Goal: Task Accomplishment & Management: Manage account settings

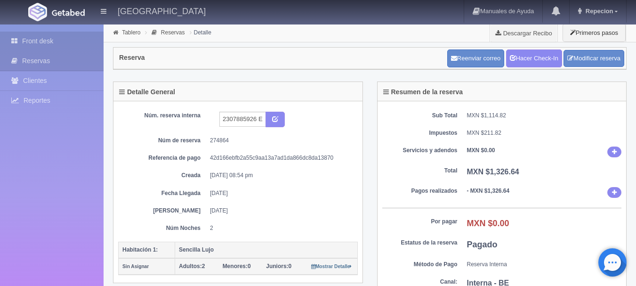
click at [43, 43] on link "Front desk" at bounding box center [52, 41] width 104 height 19
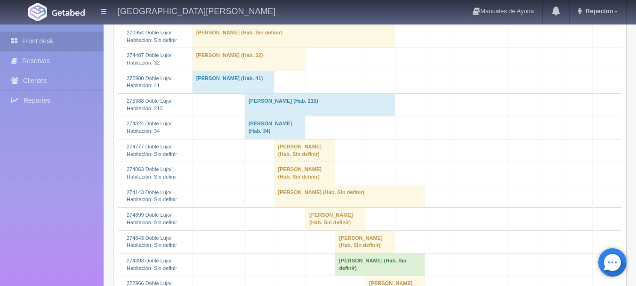
scroll to position [330, 0]
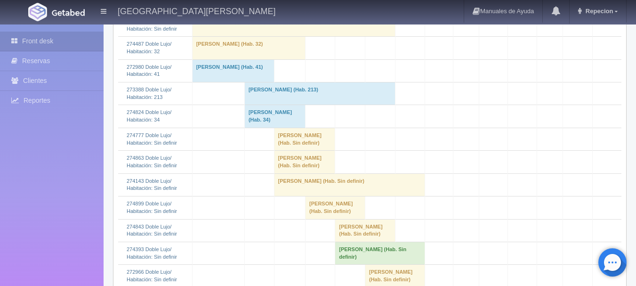
click at [277, 150] on td "juan carlos garcia (Hab. Sin definir)" at bounding box center [304, 139] width 61 height 23
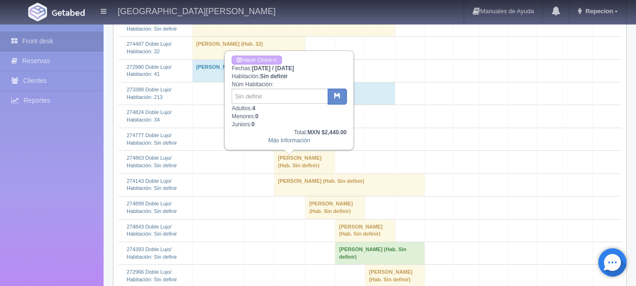
click at [277, 150] on td "[PERSON_NAME] (Hab. Sin definir)" at bounding box center [304, 139] width 61 height 23
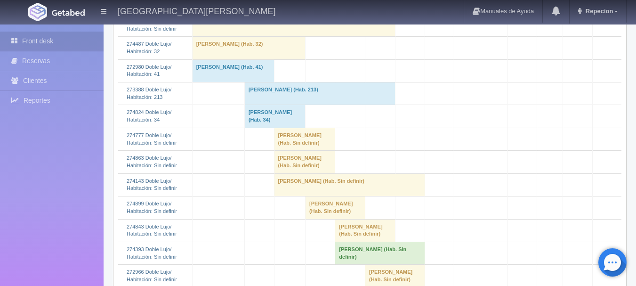
click at [274, 173] on td "Ana Bertha Martinez Becerra (Hab. Sin definir)" at bounding box center [304, 162] width 61 height 23
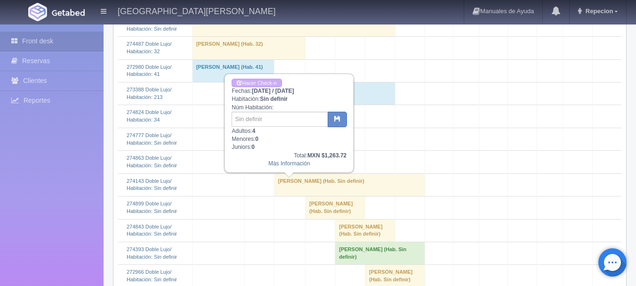
click at [274, 173] on td "Ana Bertha Martinez Becerra (Hab. Sin definir)" at bounding box center [304, 162] width 61 height 23
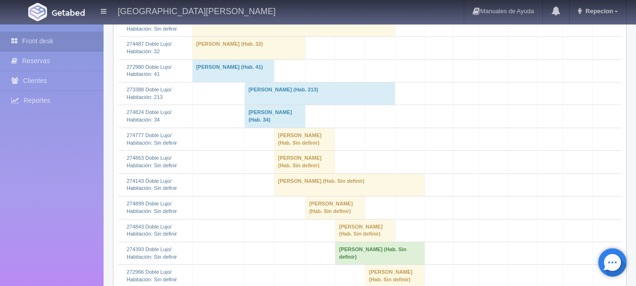
click at [274, 196] on td "MILAGROS ROMERO (Hab. Sin definir)" at bounding box center [349, 184] width 151 height 23
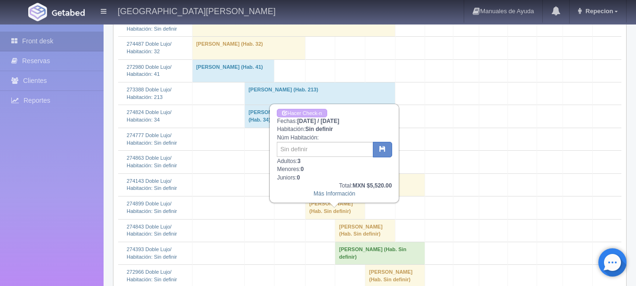
click at [274, 196] on td "MILAGROS ROMERO (Hab. Sin definir)" at bounding box center [349, 184] width 151 height 23
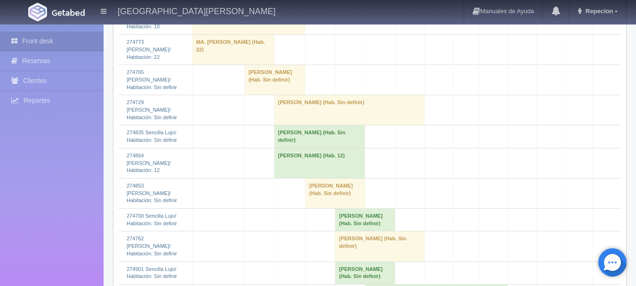
scroll to position [901, 0]
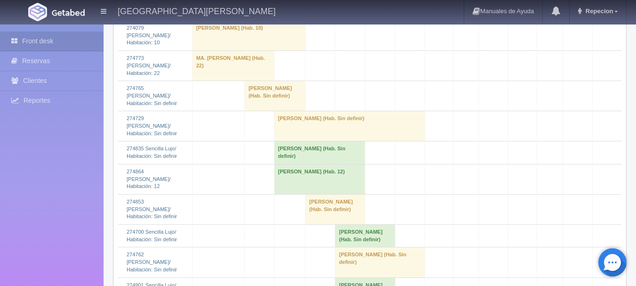
click at [281, 182] on td "Gabriela Rebeca Lerma Salazar (Hab. 12)" at bounding box center [319, 179] width 91 height 30
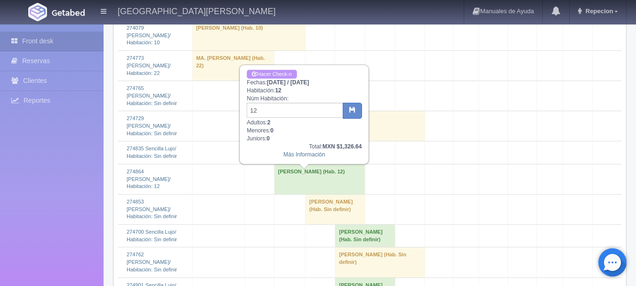
click at [270, 73] on link "Hacer Check-n" at bounding box center [272, 74] width 50 height 9
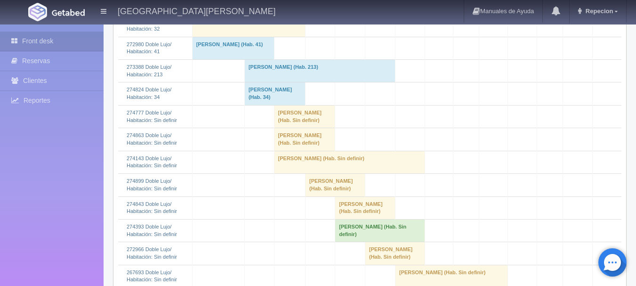
scroll to position [336, 0]
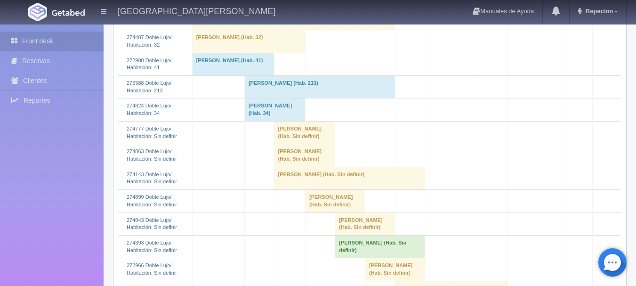
click at [285, 98] on td "Windy Buller (Hab. 213)" at bounding box center [319, 87] width 151 height 23
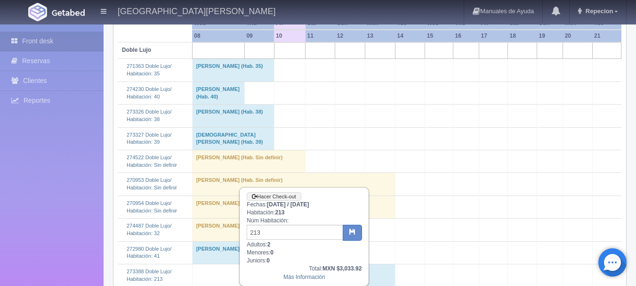
scroll to position [242, 0]
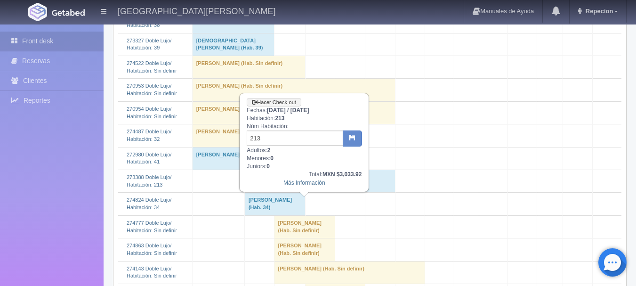
click at [310, 193] on td "[PERSON_NAME] (Hab. 213)" at bounding box center [319, 181] width 151 height 23
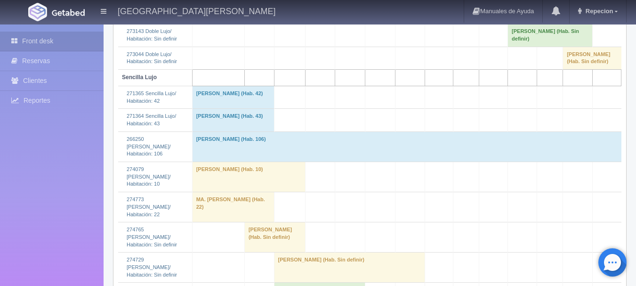
scroll to position [948, 0]
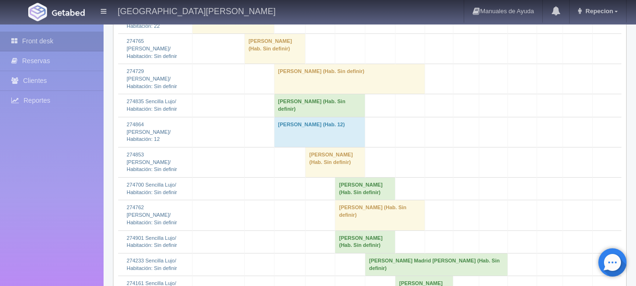
click at [288, 117] on td "Luis Peredia (Hab. Sin definir)" at bounding box center [319, 105] width 91 height 23
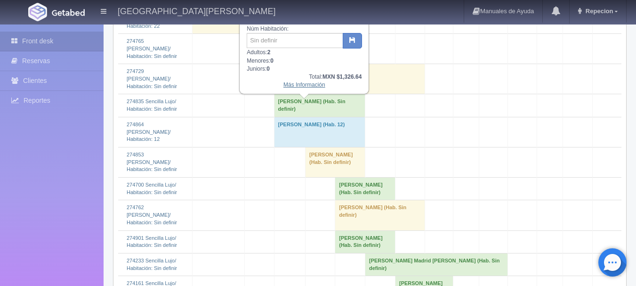
click at [306, 87] on link "Más Información" at bounding box center [304, 84] width 42 height 7
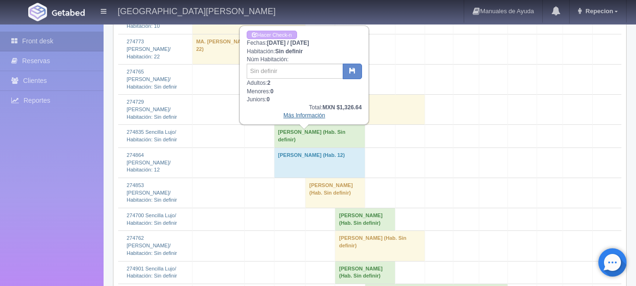
scroll to position [901, 0]
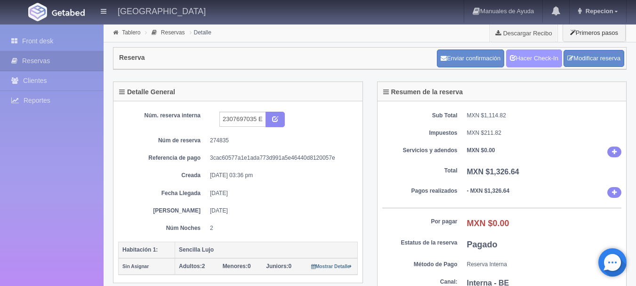
click at [539, 58] on link "Hacer Check-In" at bounding box center [534, 58] width 56 height 18
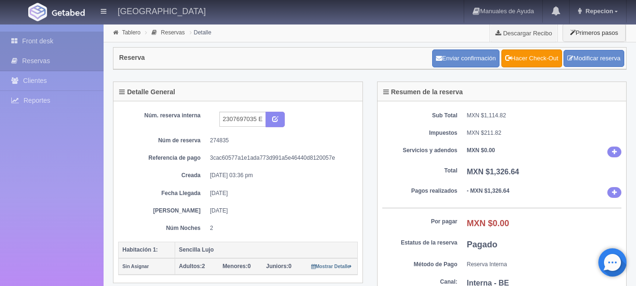
click at [33, 38] on link "Front desk" at bounding box center [52, 41] width 104 height 19
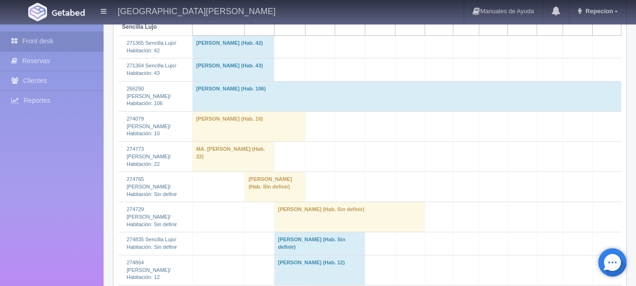
scroll to position [894, 0]
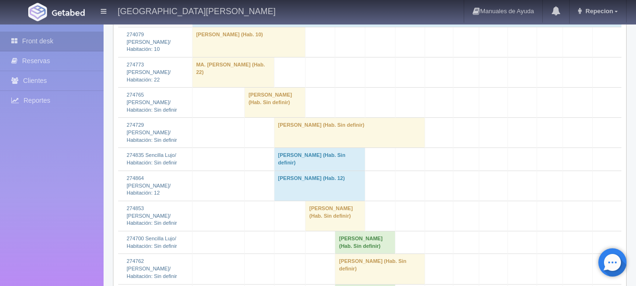
click at [281, 166] on td "Luis Peredia (Hab. Sin definir)" at bounding box center [319, 159] width 91 height 23
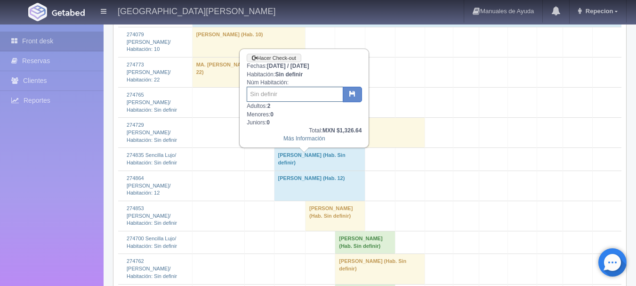
click at [280, 95] on input "text" at bounding box center [295, 94] width 96 height 15
type input "22"
click at [354, 96] on icon "button" at bounding box center [352, 93] width 6 height 6
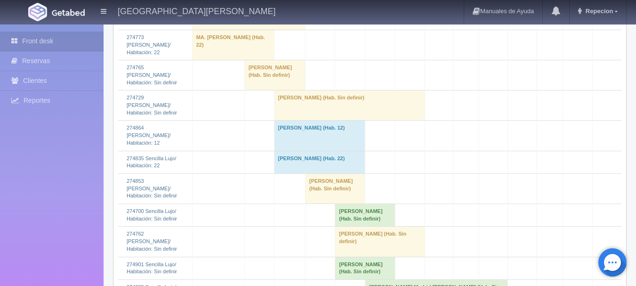
scroll to position [894, 0]
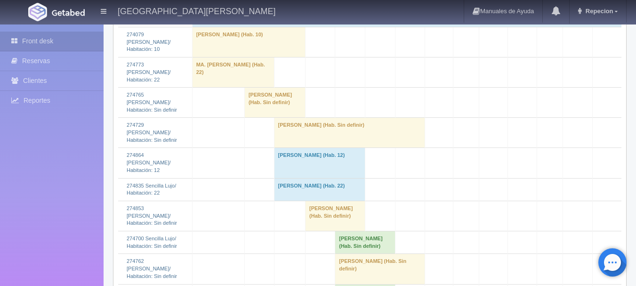
click at [289, 194] on td "[PERSON_NAME] (Hab. 22)" at bounding box center [319, 189] width 91 height 23
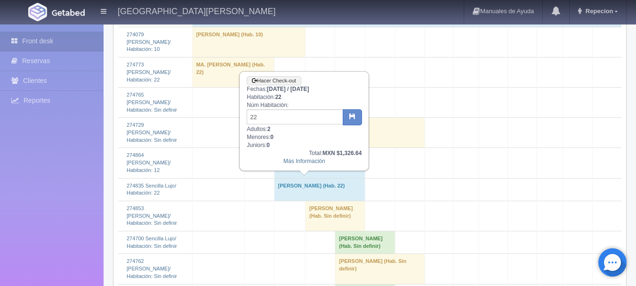
click at [289, 194] on td "Luis Peredia (Hab. 22)" at bounding box center [319, 189] width 91 height 23
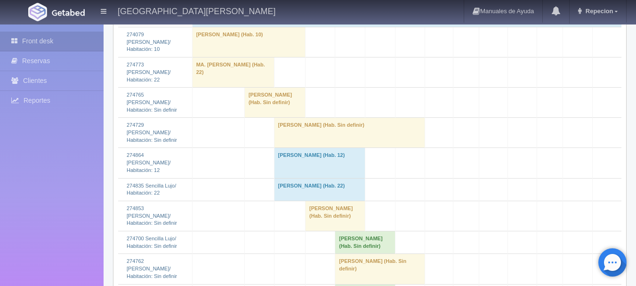
click at [297, 146] on td "sergio david beltran espinoza (Hab. Sin definir)" at bounding box center [349, 133] width 151 height 30
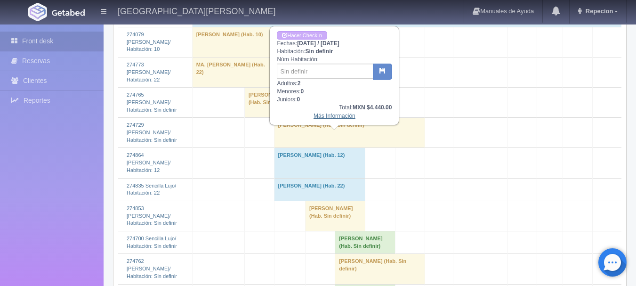
click at [332, 116] on link "Más Información" at bounding box center [334, 116] width 42 height 7
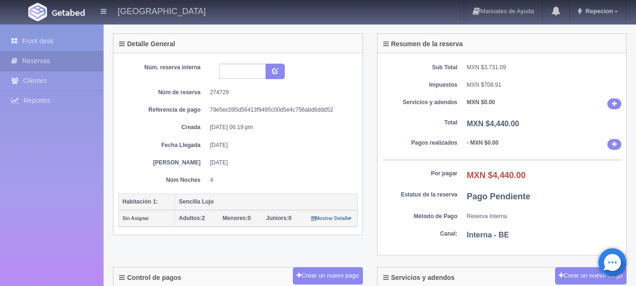
scroll to position [141, 0]
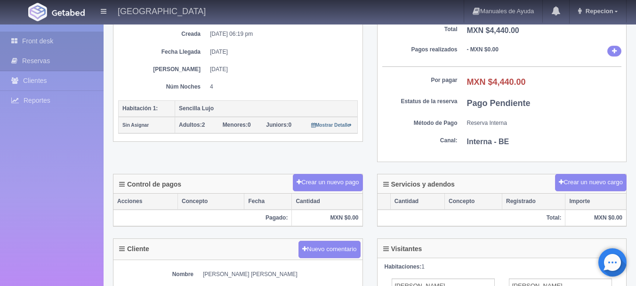
click at [37, 42] on link "Front desk" at bounding box center [52, 41] width 104 height 19
